Goal: Information Seeking & Learning: Learn about a topic

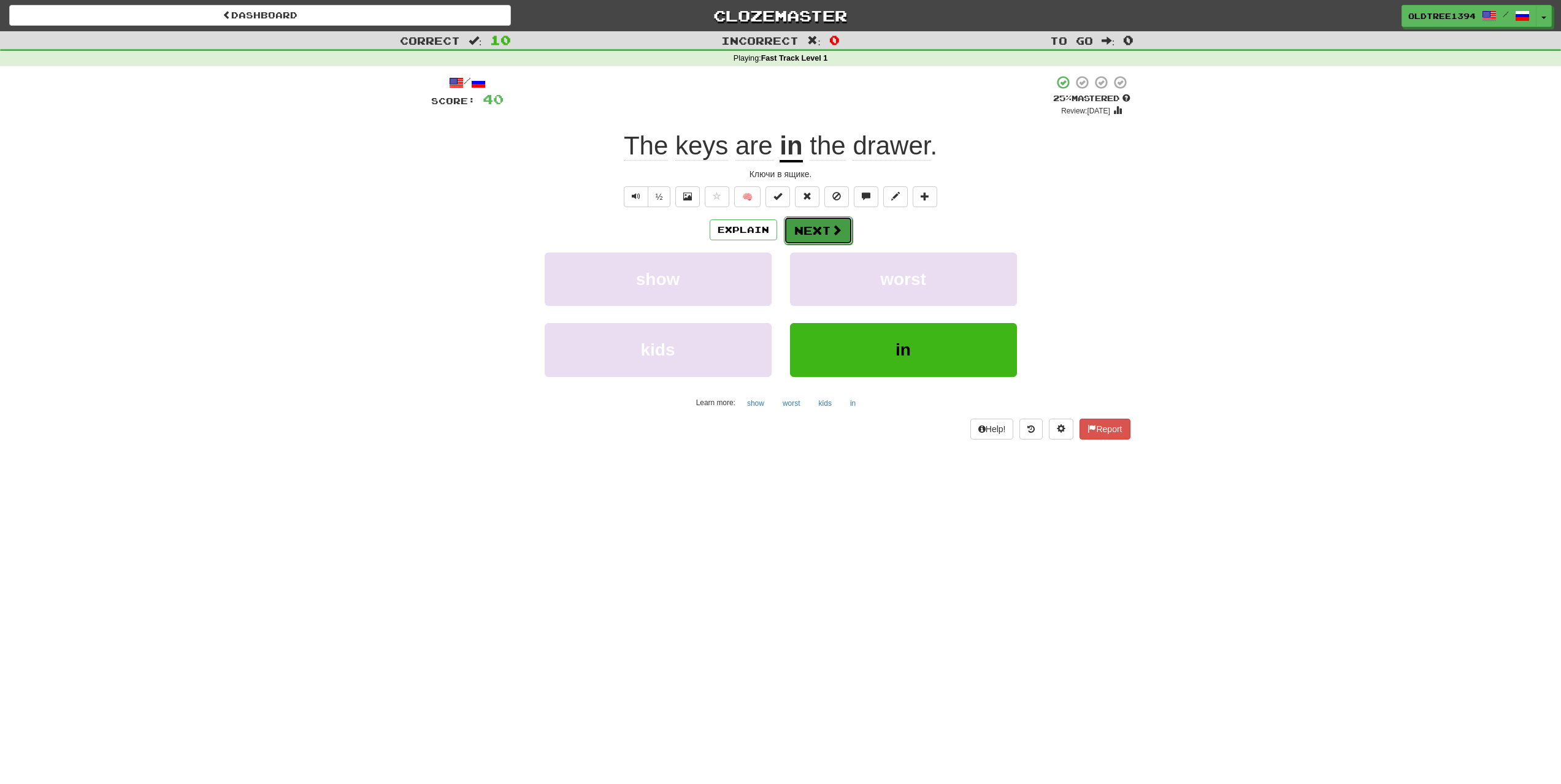
click at [829, 240] on button "Next" at bounding box center [818, 230] width 69 height 28
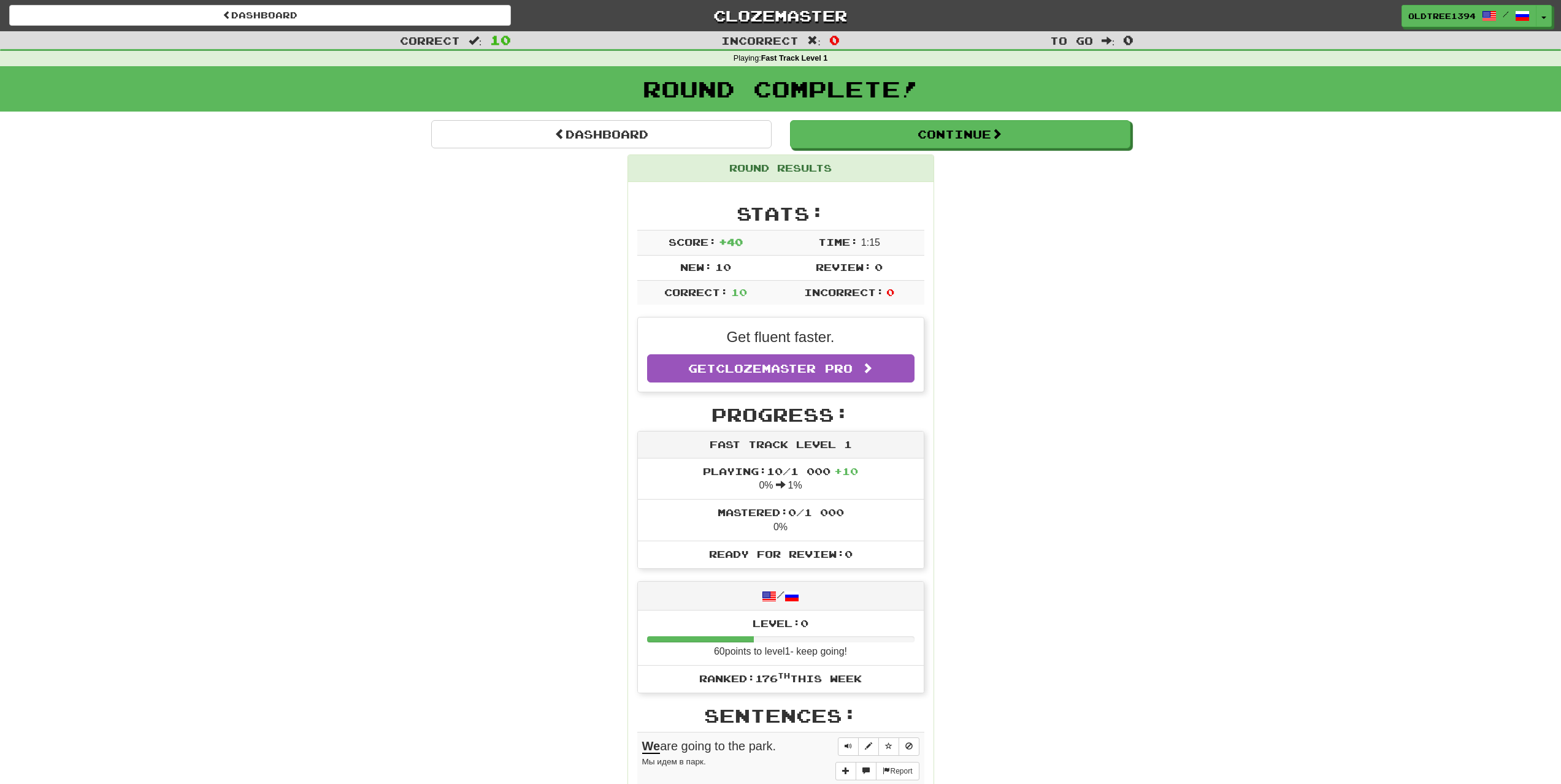
click at [876, 153] on div "Dashboard Continue Round Results Stats: Score: + 40 Time: 1 : 15 New: 10 Review…" at bounding box center [780, 716] width 699 height 1193
click at [877, 140] on button "Continue" at bounding box center [960, 134] width 340 height 28
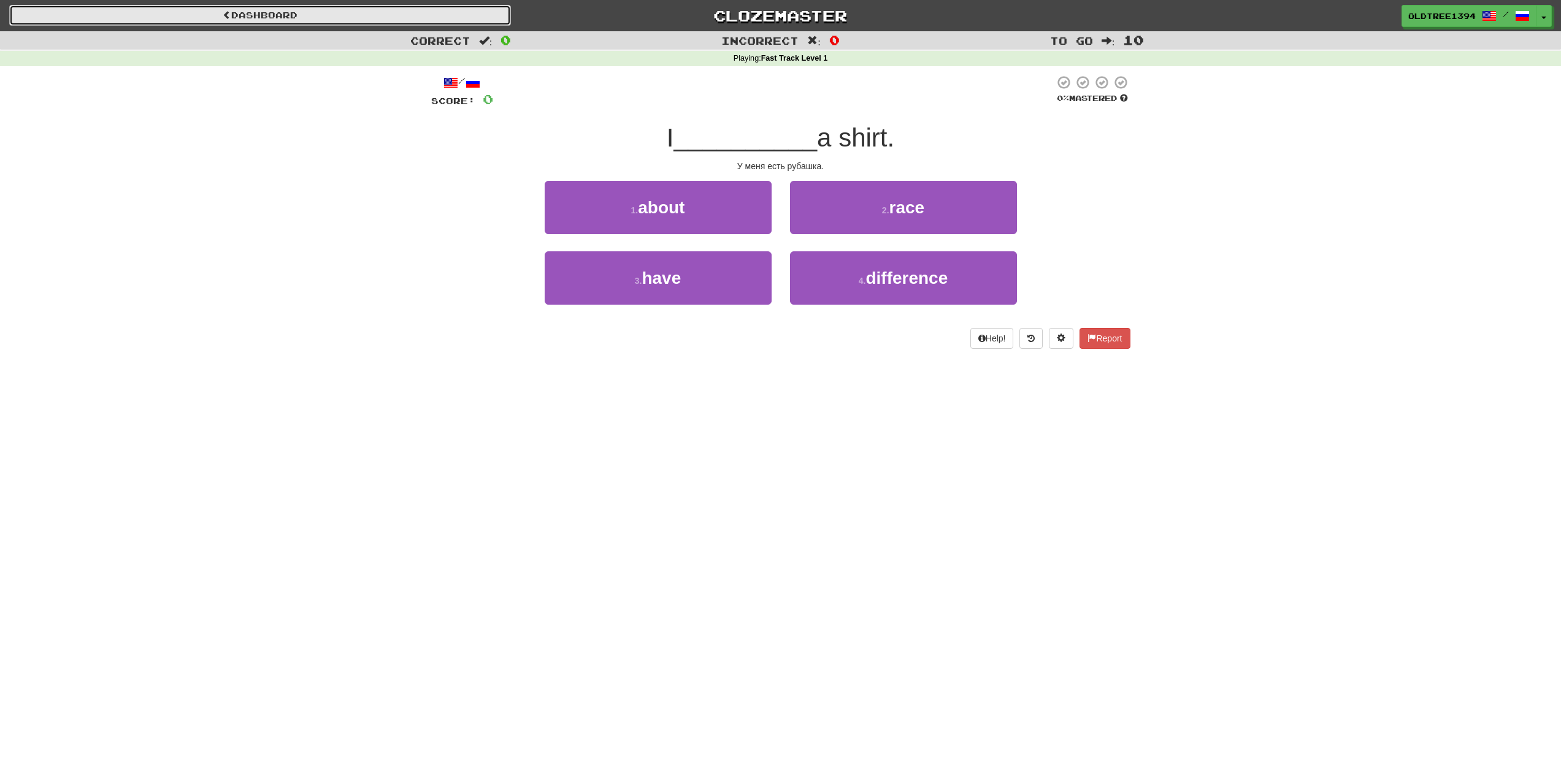
click at [334, 10] on link "Dashboard" at bounding box center [260, 16] width 502 height 21
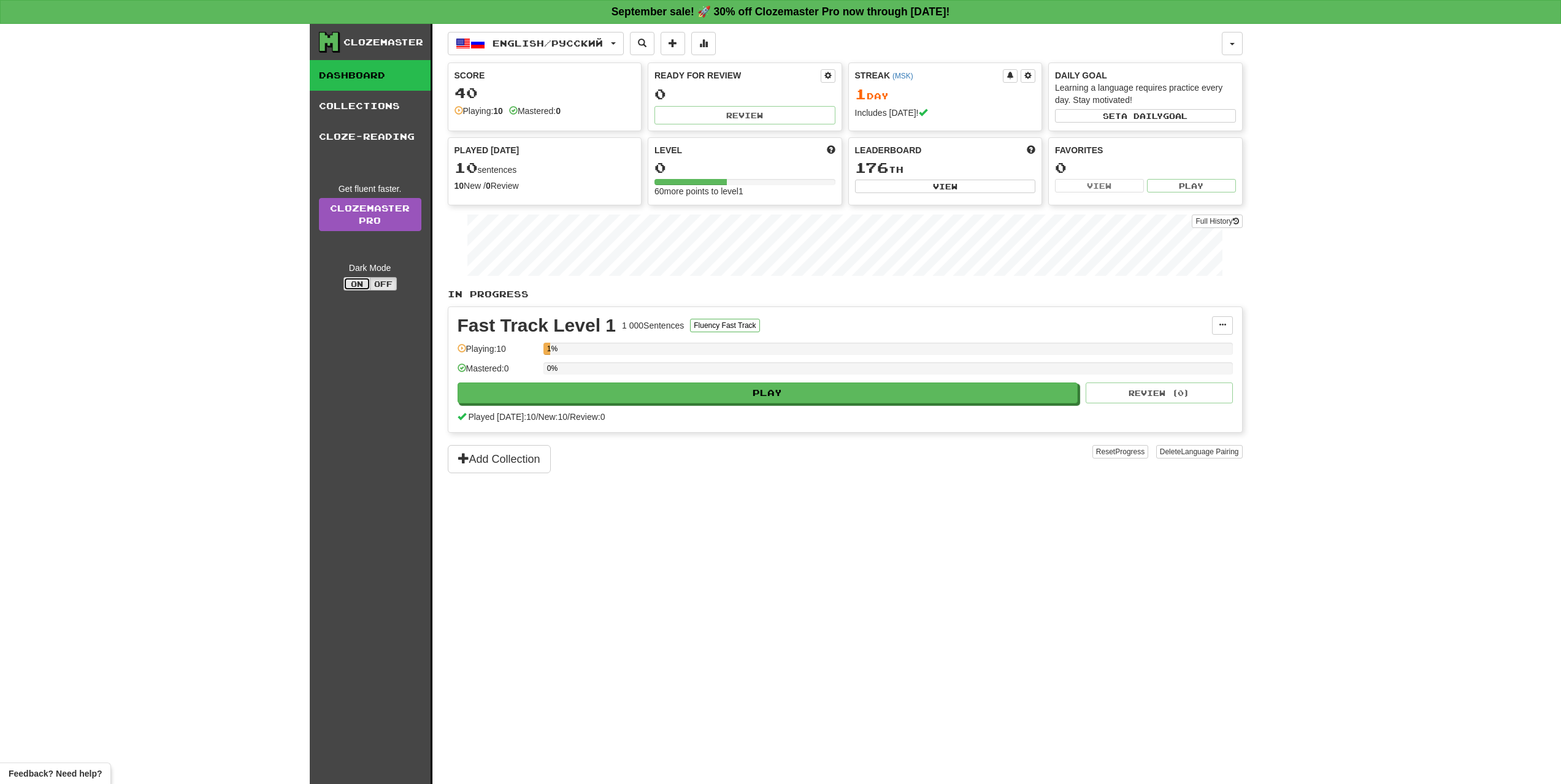
click at [357, 279] on button "On" at bounding box center [357, 284] width 27 height 14
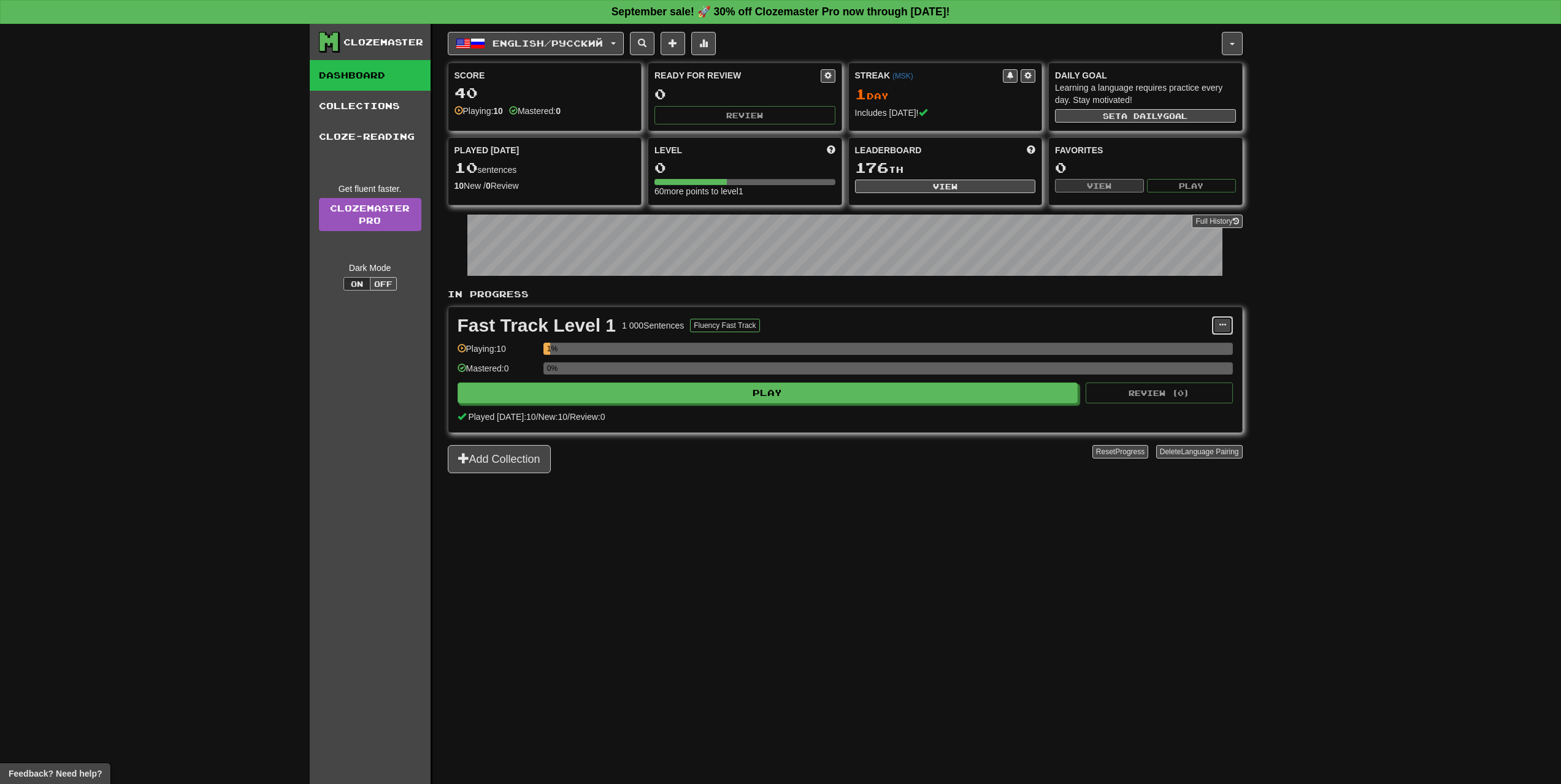
click at [1220, 322] on span at bounding box center [1223, 326] width 8 height 8
click at [1198, 344] on span "Manage Sentences" at bounding box center [1170, 348] width 75 height 10
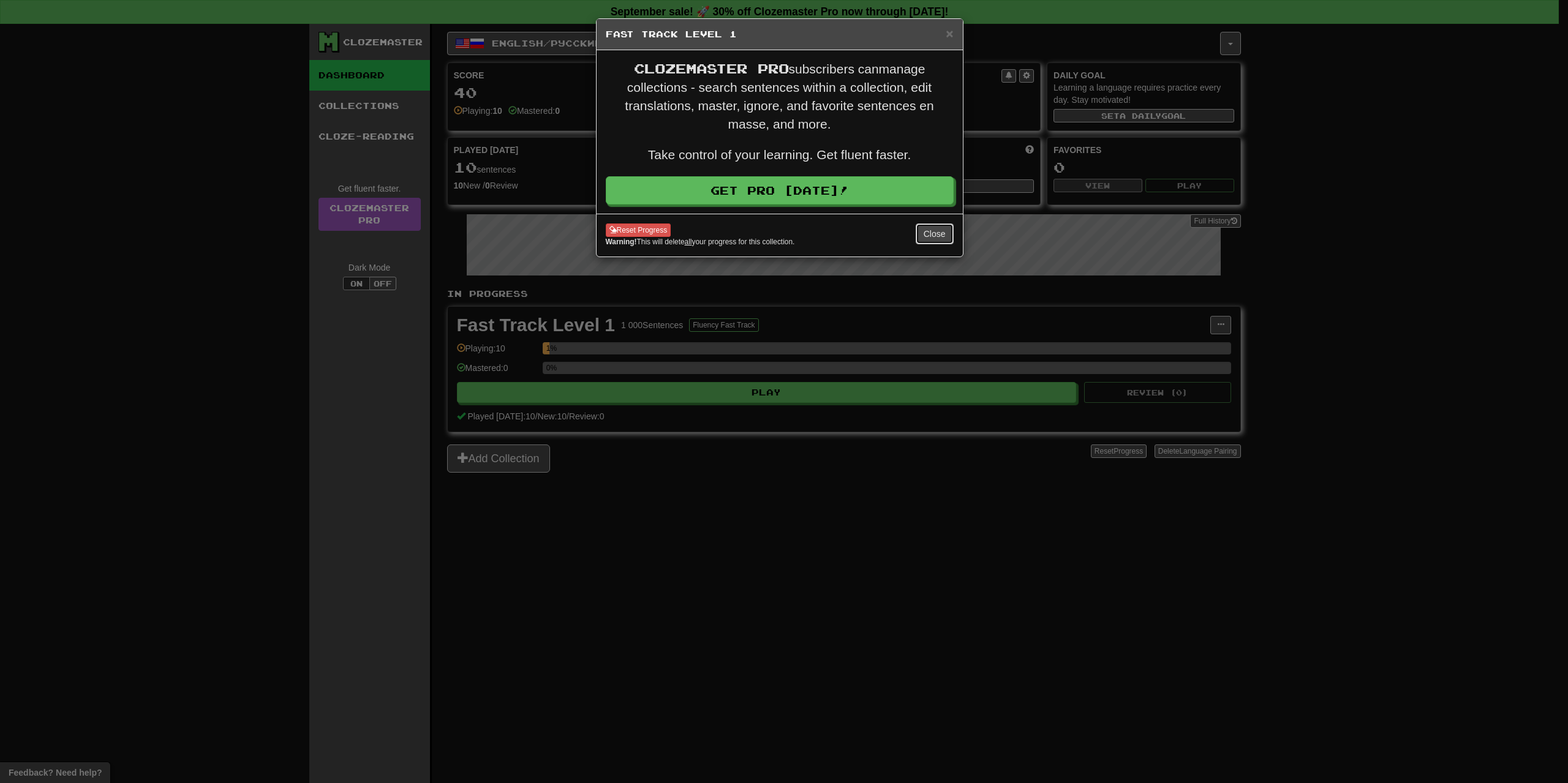
click at [926, 232] on button "Close" at bounding box center [934, 234] width 38 height 21
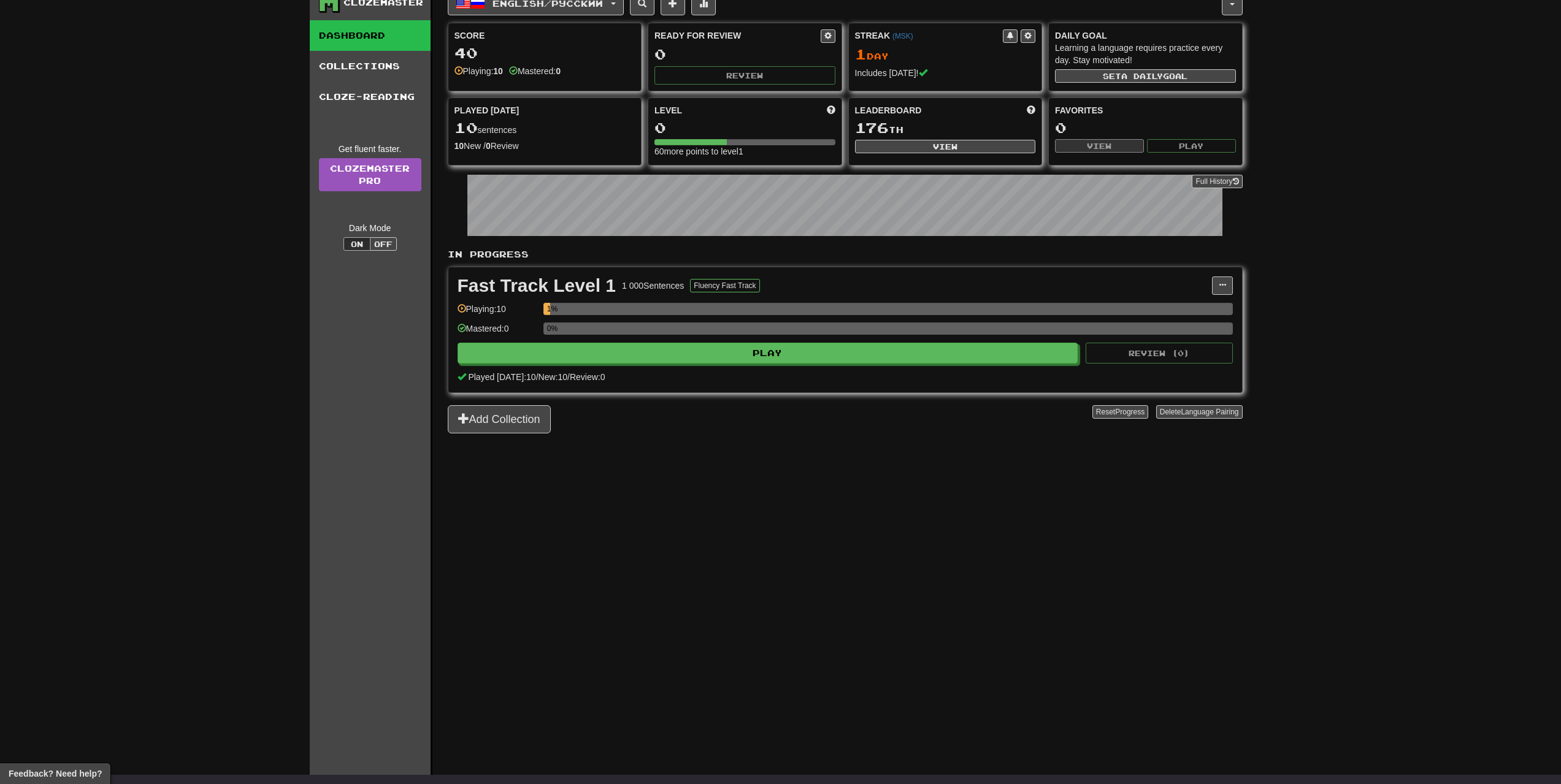
scroll to position [61, 0]
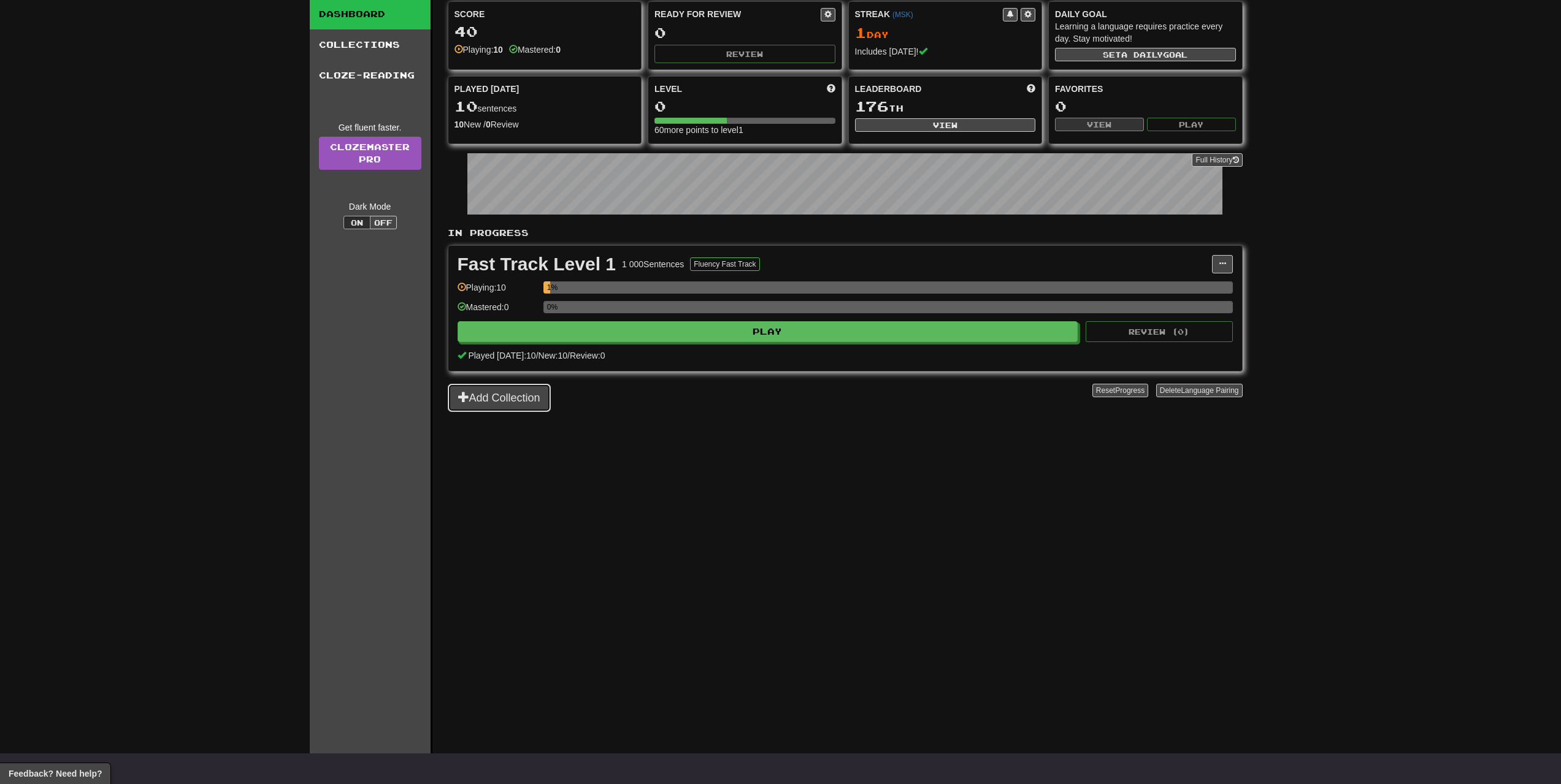
click at [512, 398] on button "Add Collection" at bounding box center [499, 397] width 103 height 28
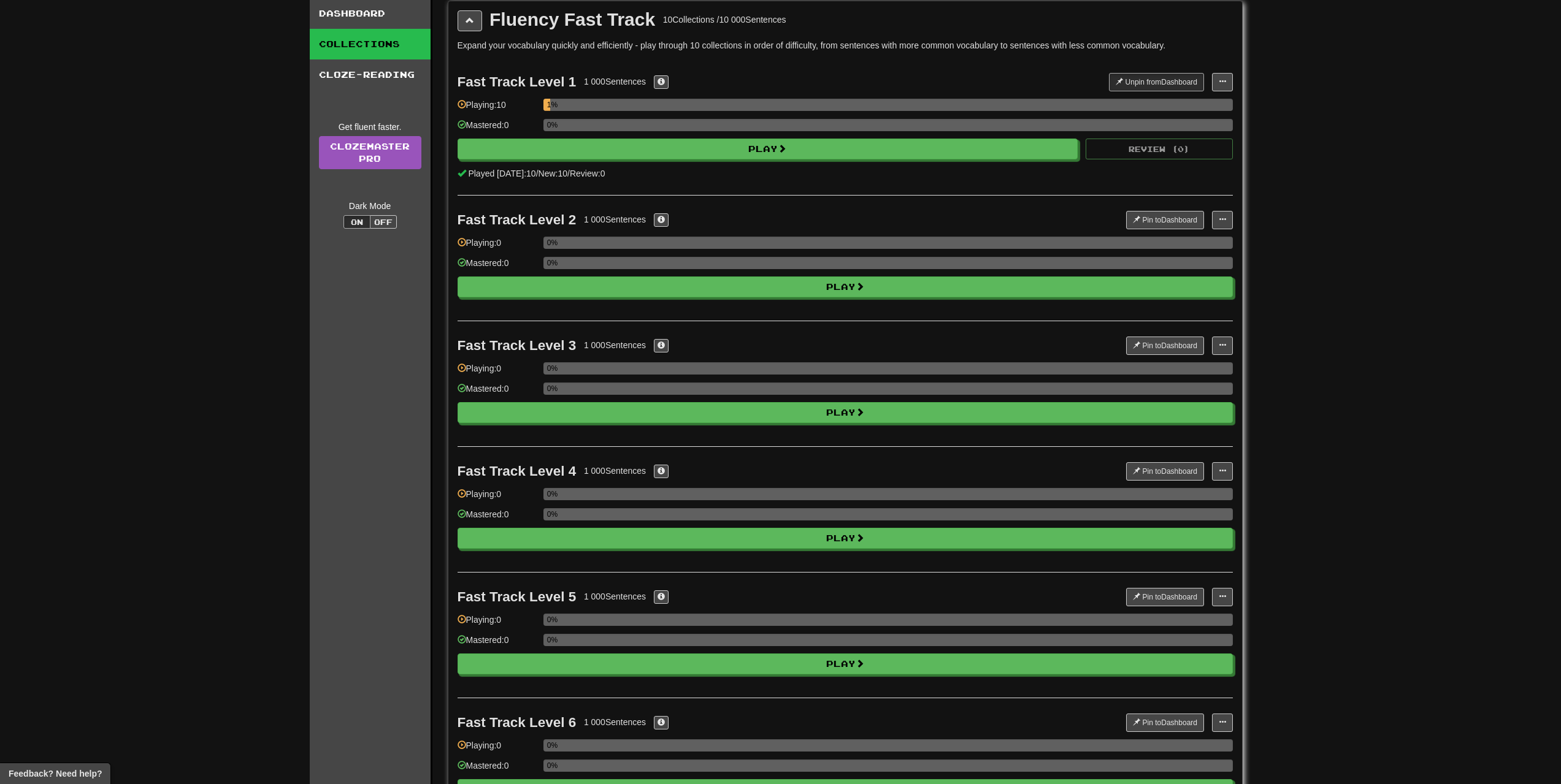
scroll to position [0, 0]
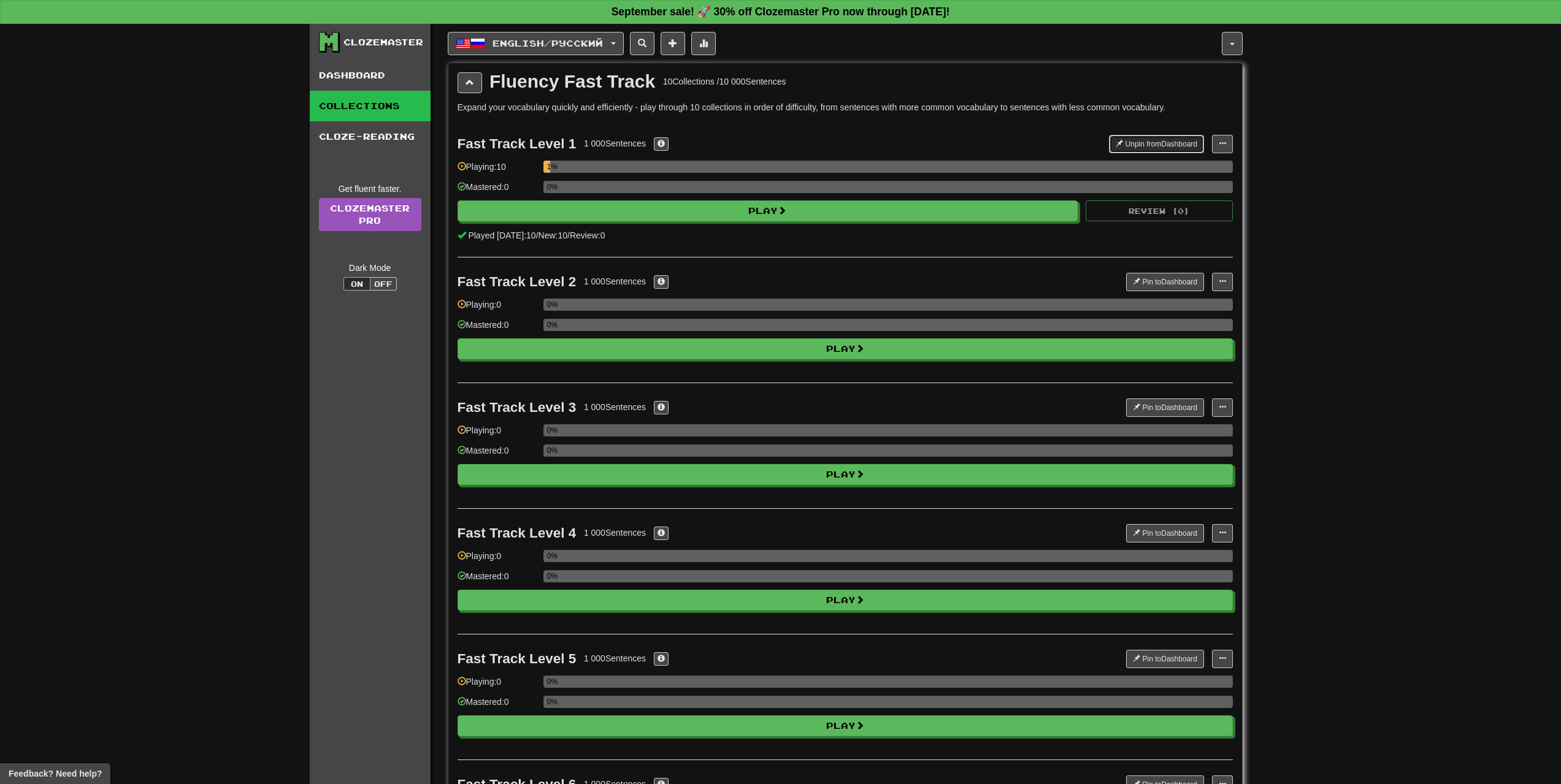
click at [1167, 136] on button "Unpin from Dashboard" at bounding box center [1157, 143] width 95 height 18
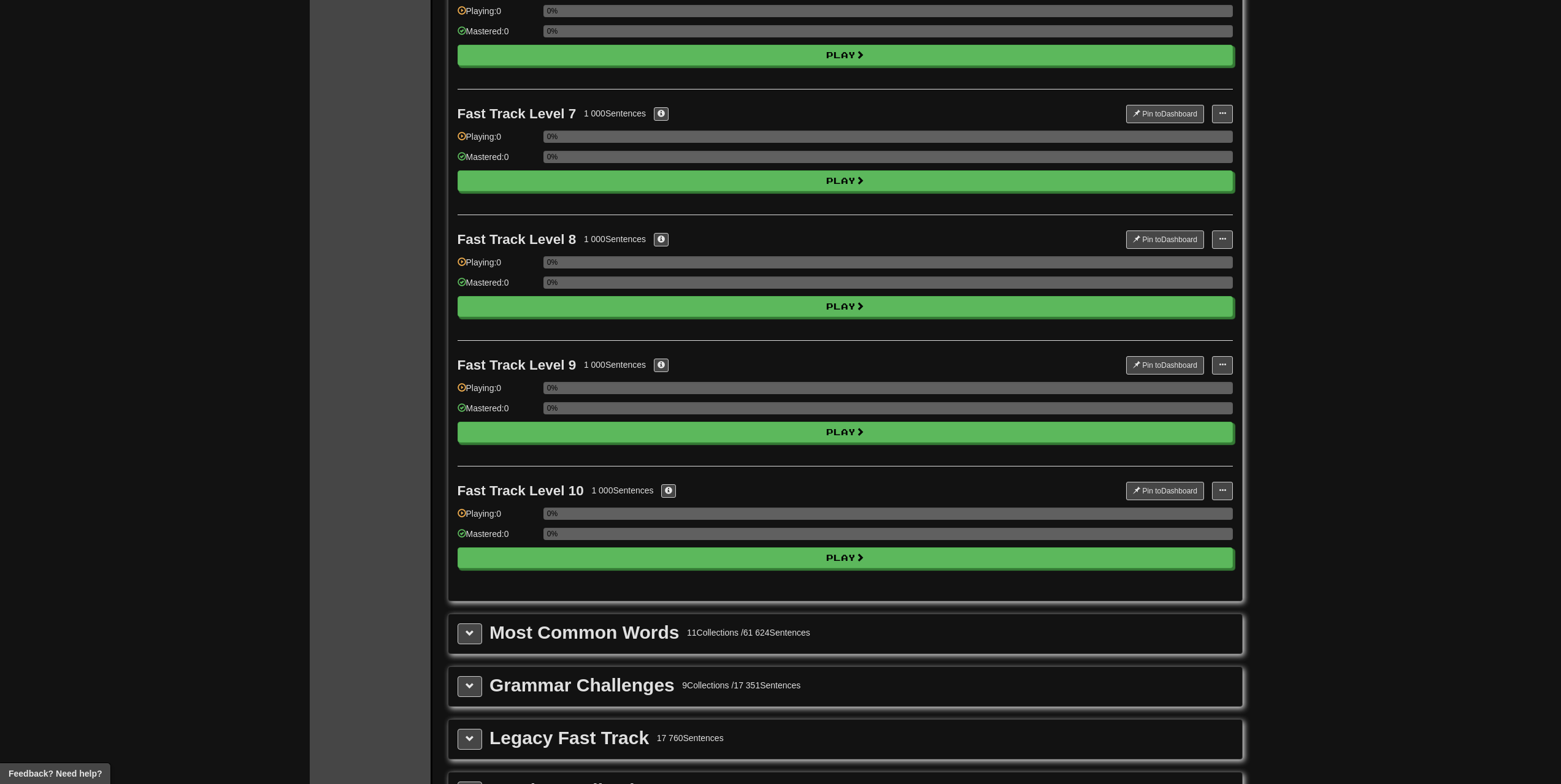
scroll to position [797, 0]
click at [465, 643] on button at bounding box center [469, 634] width 24 height 21
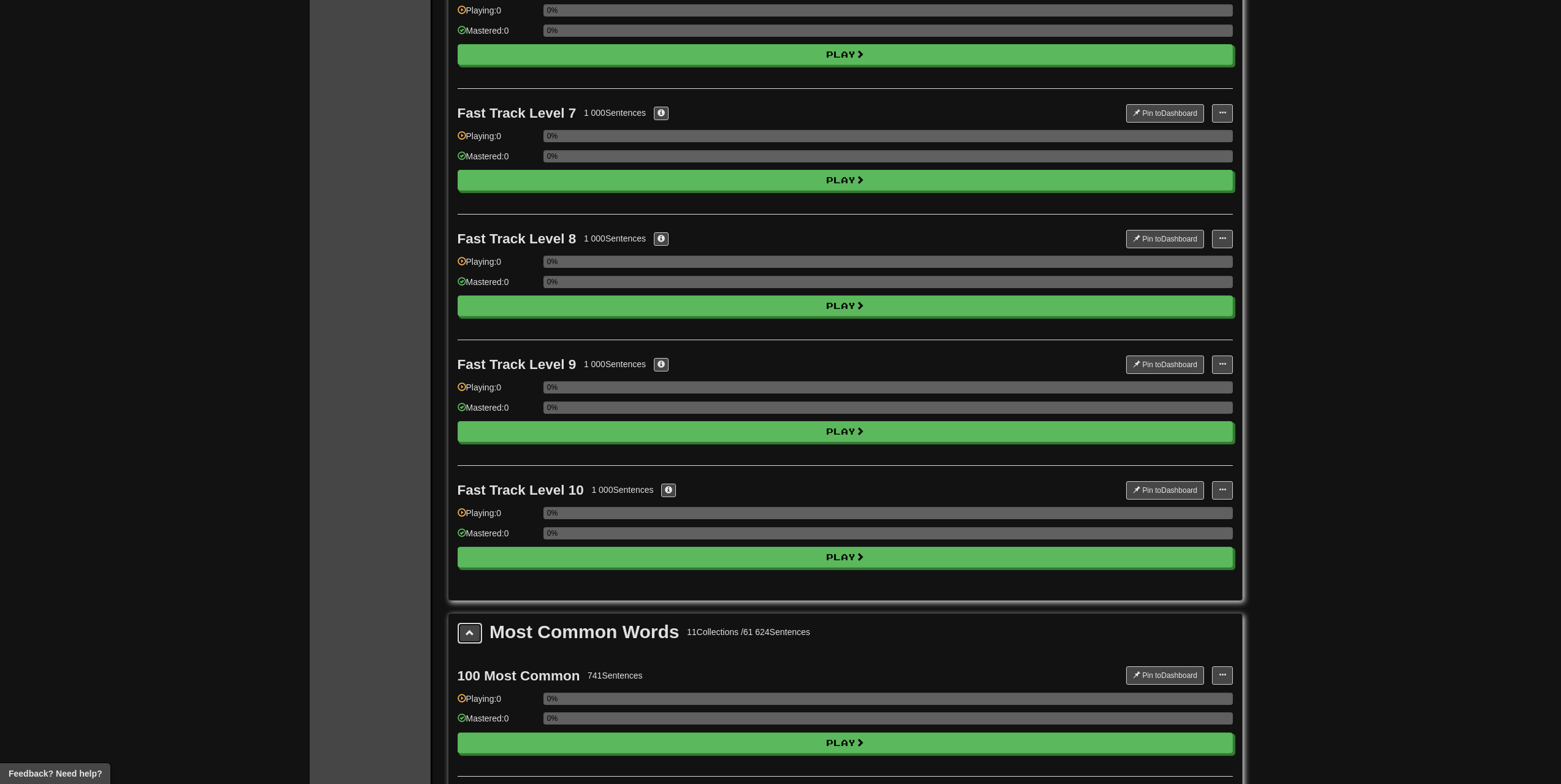
click at [465, 639] on button at bounding box center [469, 634] width 24 height 21
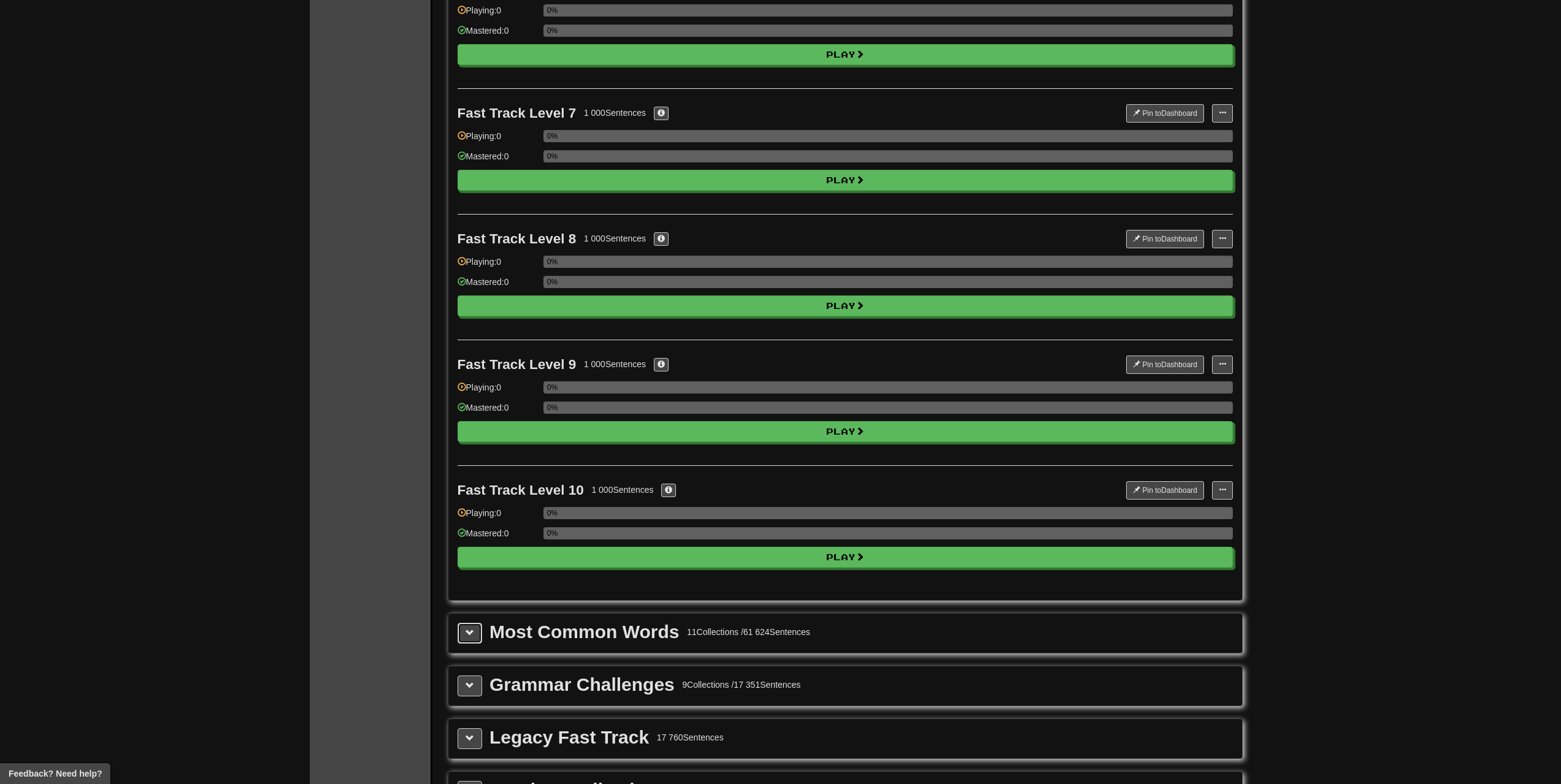
click at [472, 633] on span at bounding box center [469, 632] width 9 height 9
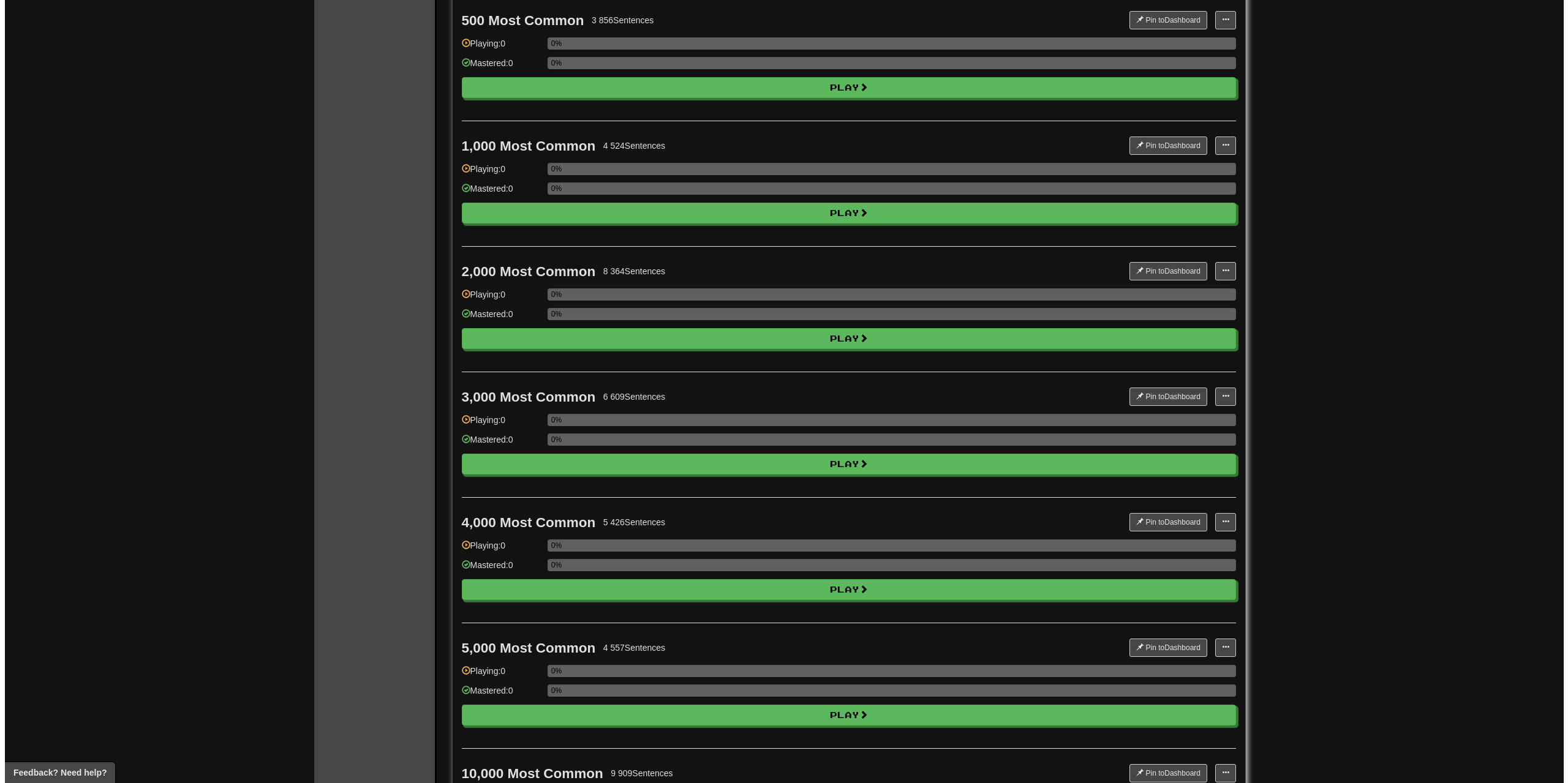
scroll to position [1531, 0]
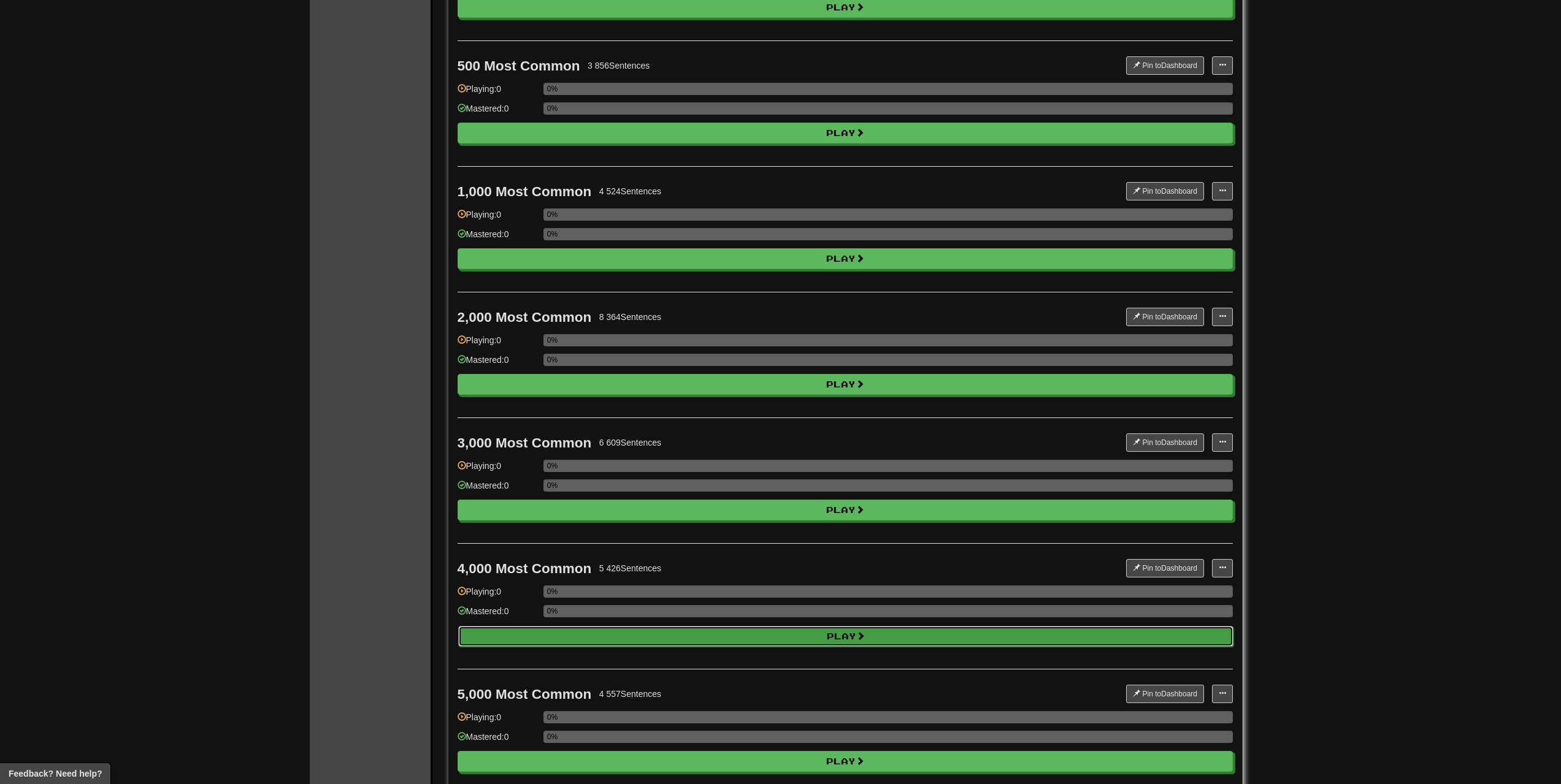
click at [633, 636] on button "Play" at bounding box center [846, 637] width 776 height 21
select select "**"
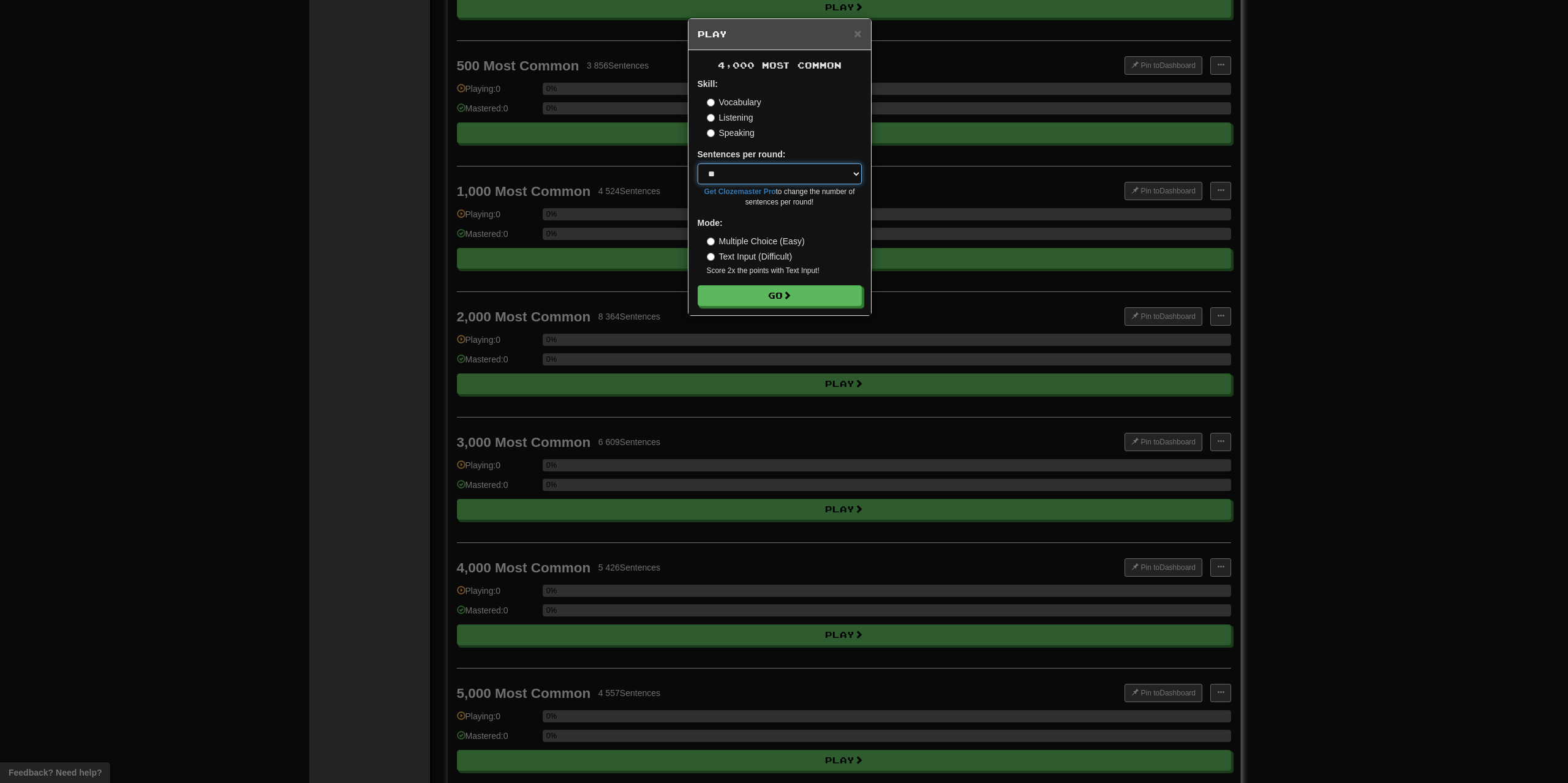
click at [753, 174] on select "* ** ** ** ** ** *** ********" at bounding box center [780, 174] width 165 height 21
click at [741, 121] on label "Listening" at bounding box center [730, 117] width 46 height 13
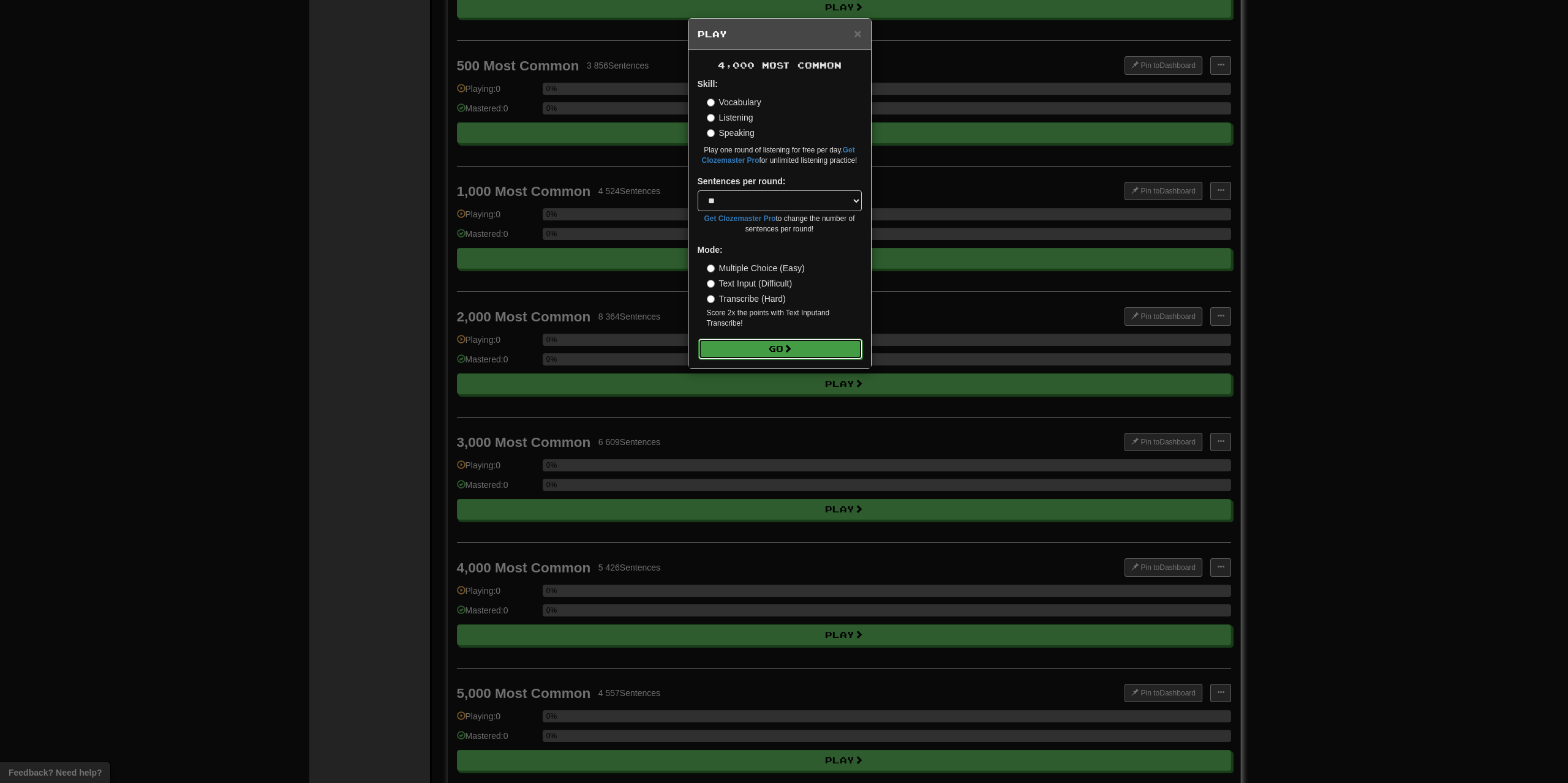
click at [765, 348] on button "Go" at bounding box center [780, 349] width 165 height 21
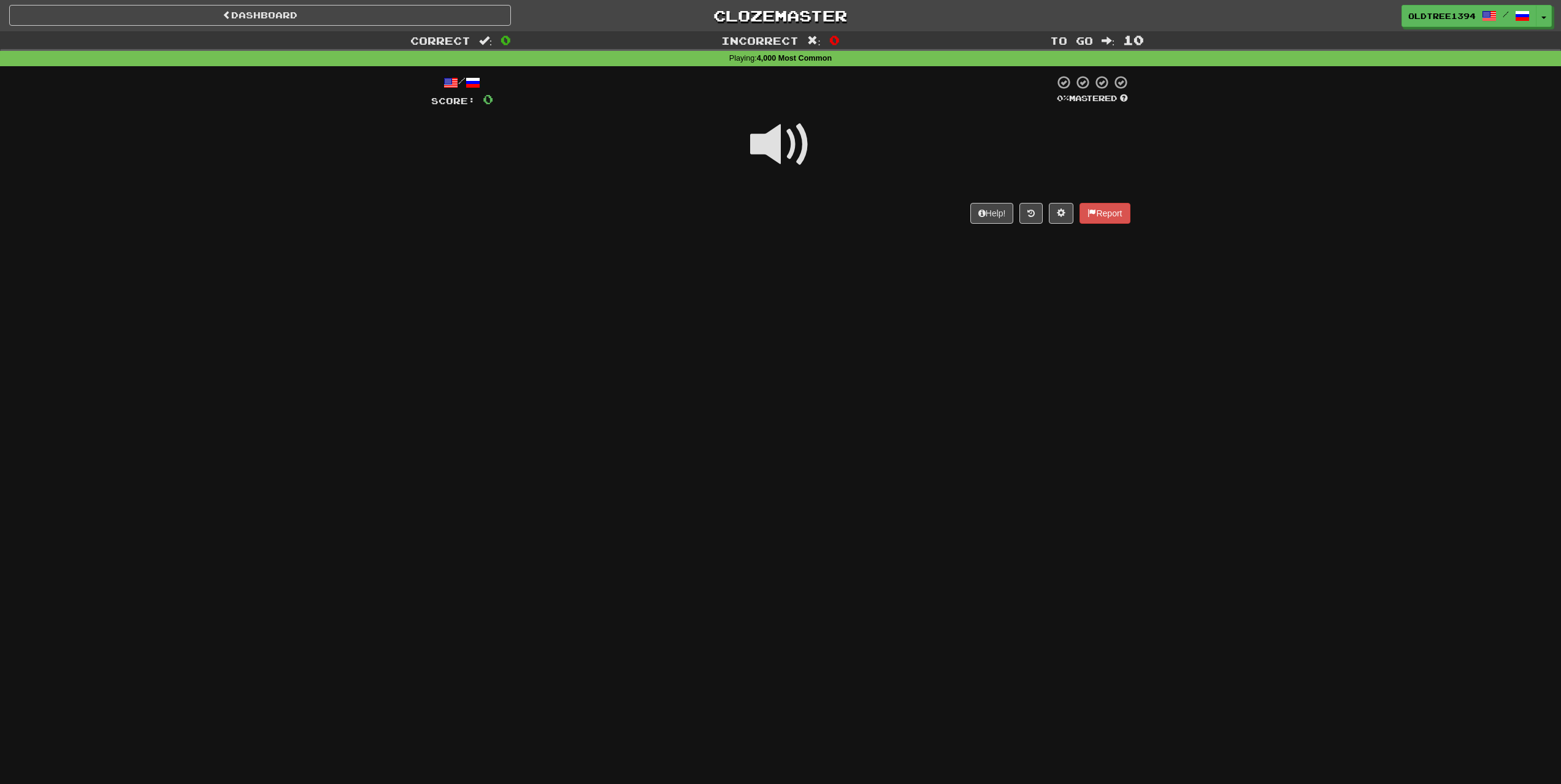
click at [787, 147] on span at bounding box center [780, 144] width 61 height 61
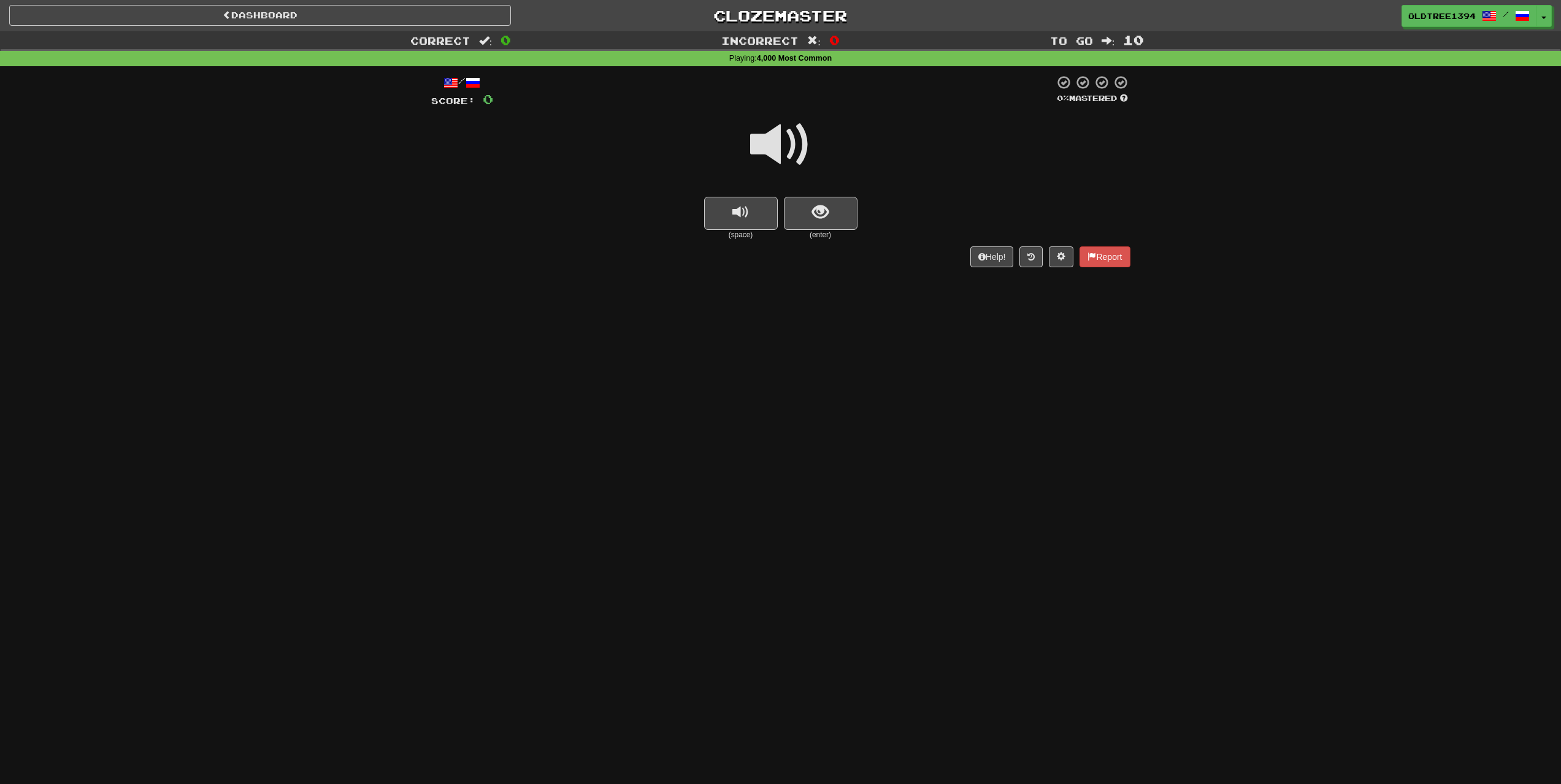
click at [768, 127] on span at bounding box center [780, 144] width 61 height 61
click at [792, 140] on span at bounding box center [780, 144] width 61 height 61
click at [753, 222] on button "replay audio" at bounding box center [741, 213] width 74 height 33
click at [834, 222] on button "show sentence" at bounding box center [821, 213] width 74 height 33
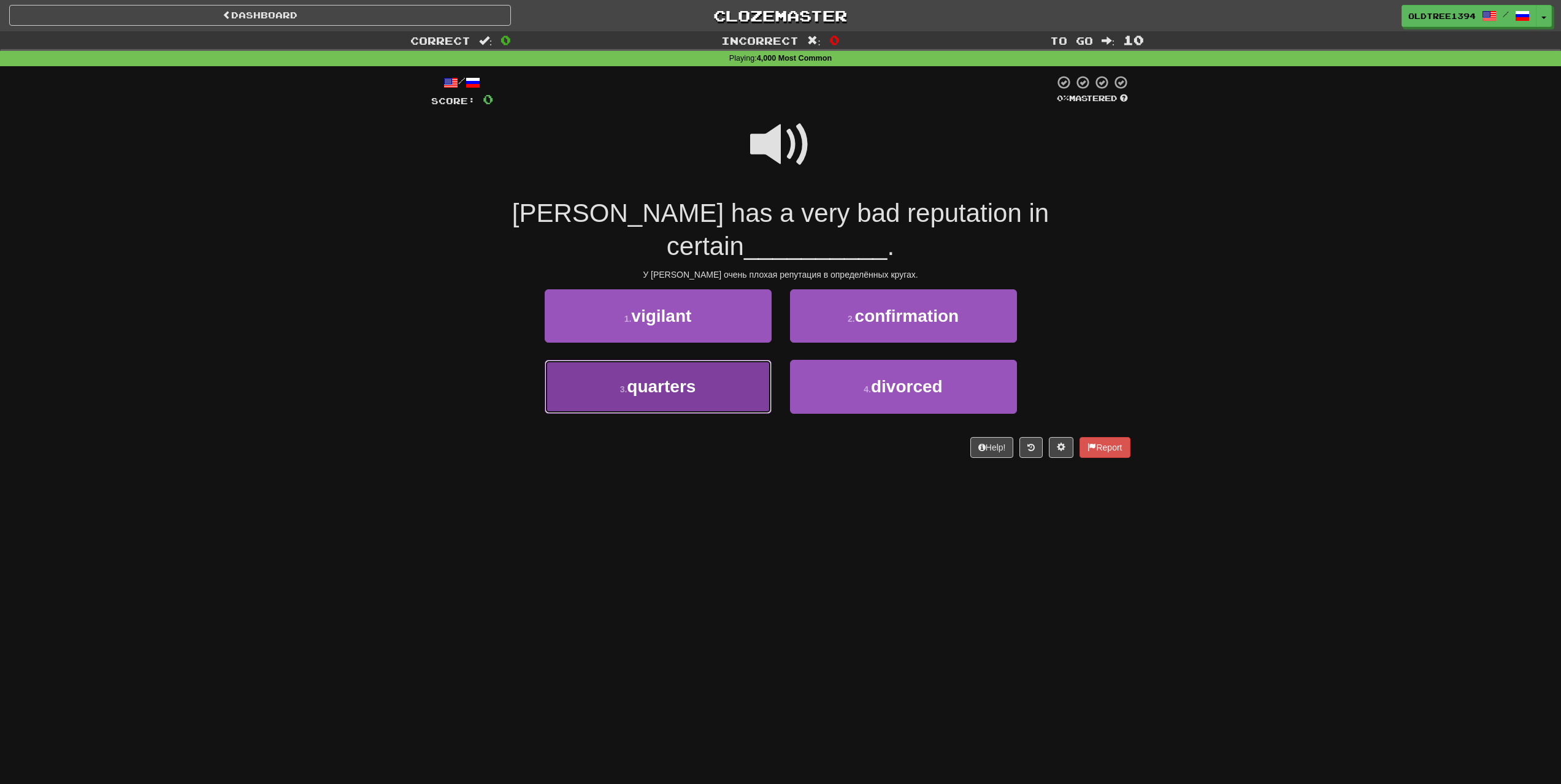
click at [702, 367] on button "3 . quarters" at bounding box center [658, 386] width 227 height 53
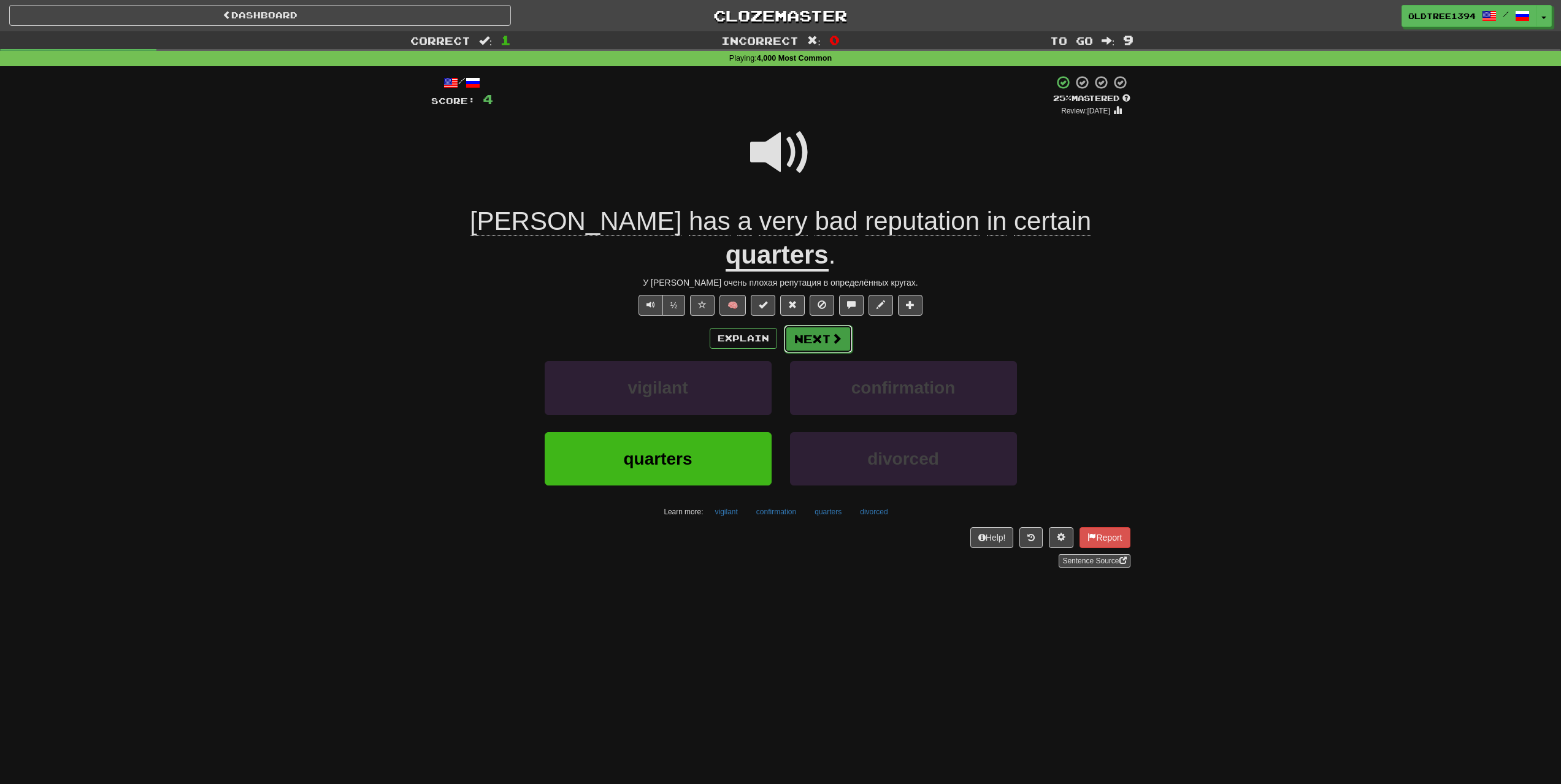
click at [801, 325] on button "Next" at bounding box center [818, 338] width 69 height 28
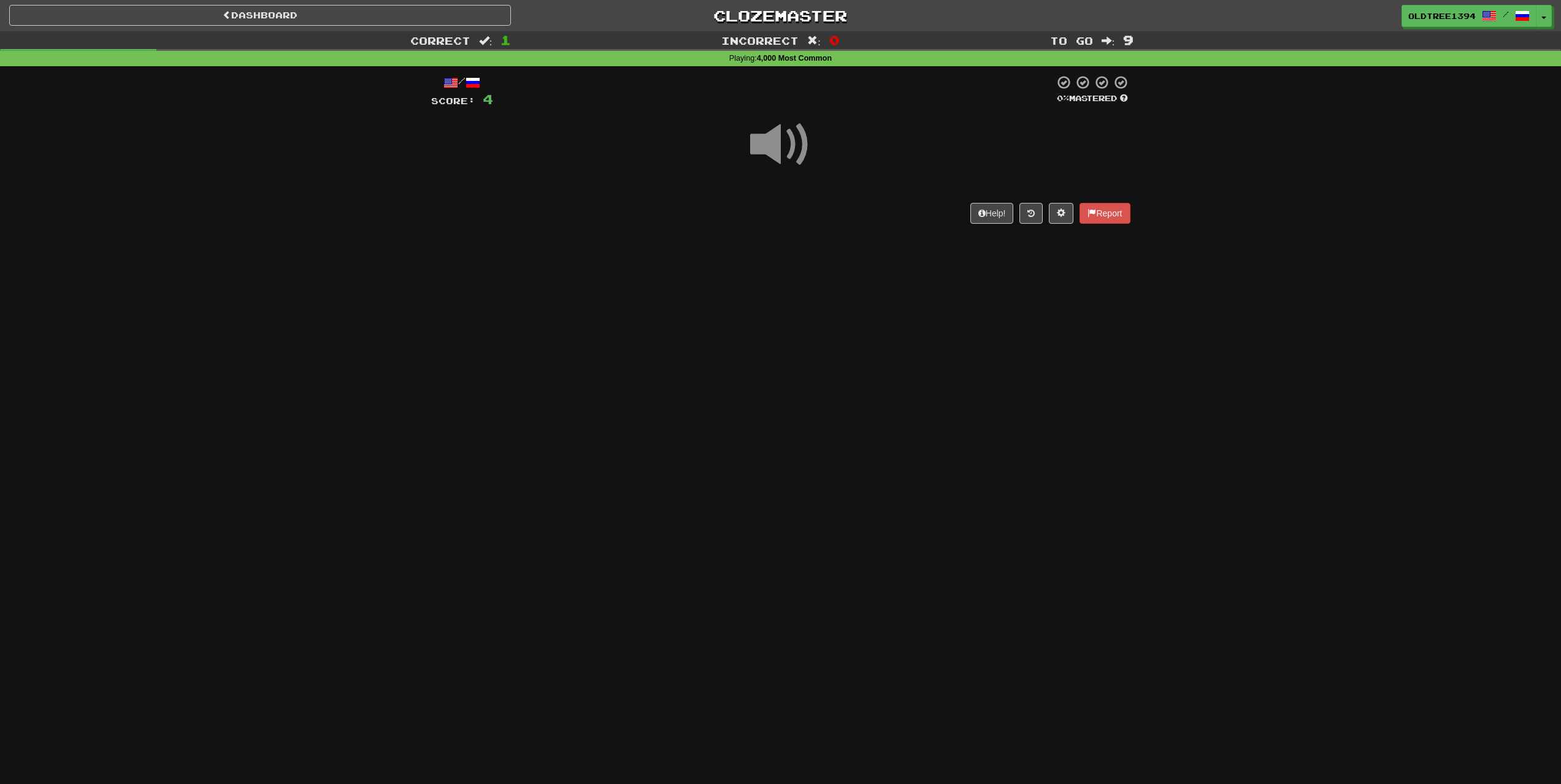
click at [783, 152] on span at bounding box center [780, 144] width 61 height 61
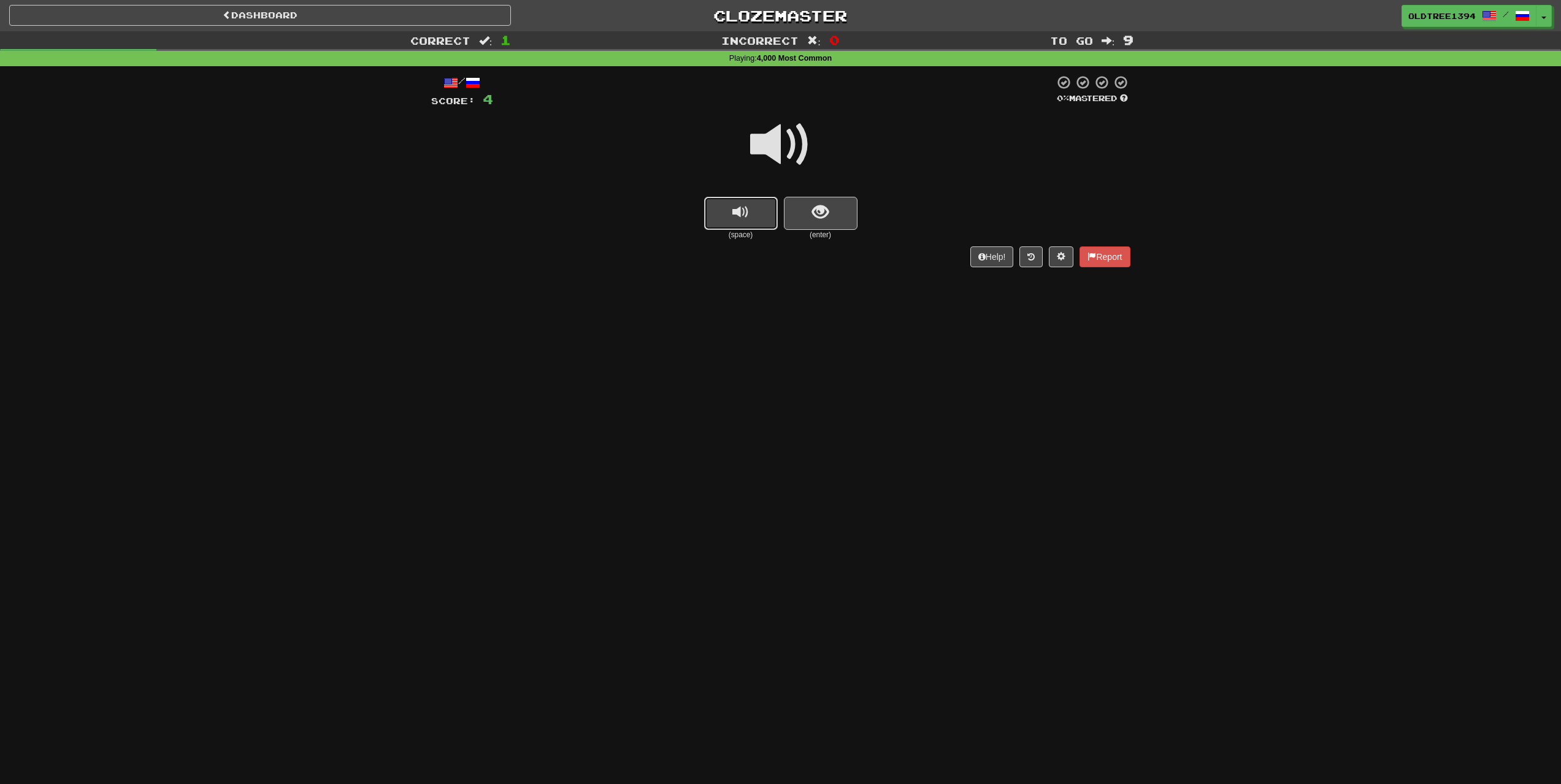
click at [722, 210] on button "replay audio" at bounding box center [741, 213] width 74 height 33
click at [721, 214] on button "replay audio" at bounding box center [741, 213] width 74 height 33
click at [829, 211] on button "show sentence" at bounding box center [821, 213] width 74 height 33
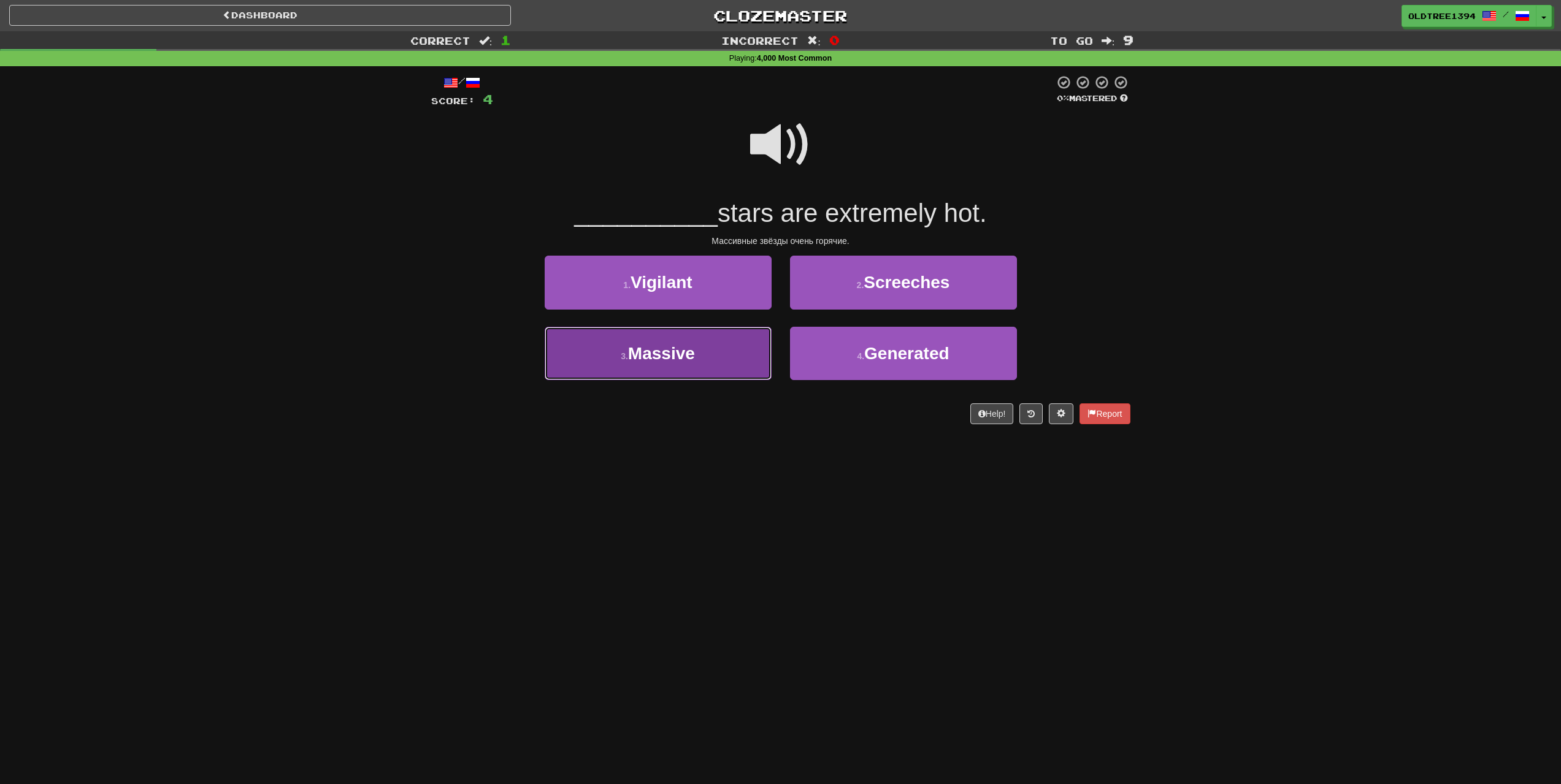
click at [653, 372] on button "3 . Massive" at bounding box center [658, 353] width 227 height 53
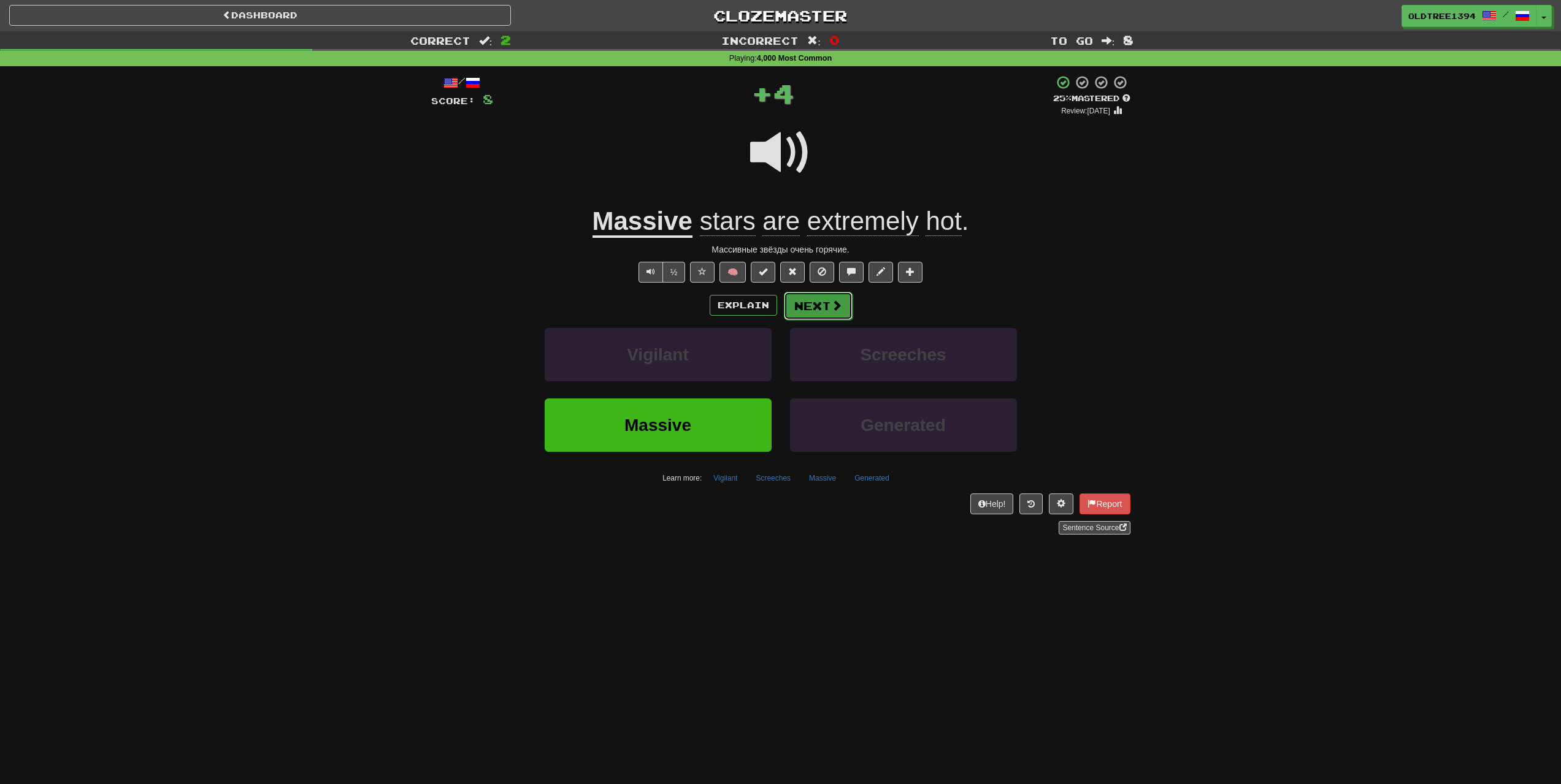
click at [799, 308] on button "Next" at bounding box center [818, 305] width 69 height 28
